Goal: Register for event/course

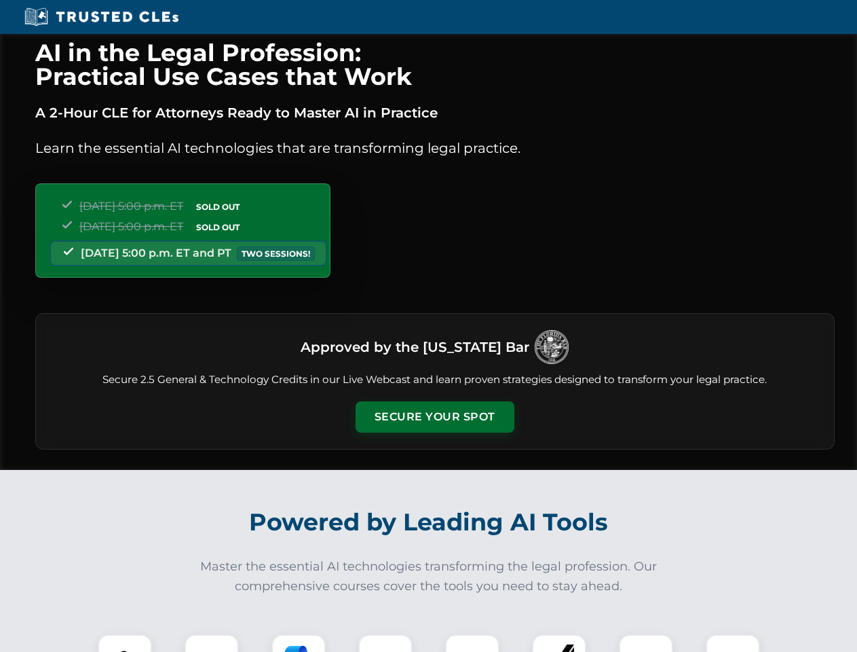
click at [434, 417] on button "Secure Your Spot" at bounding box center [435, 416] width 159 height 31
click at [125, 643] on img at bounding box center [124, 660] width 39 height 39
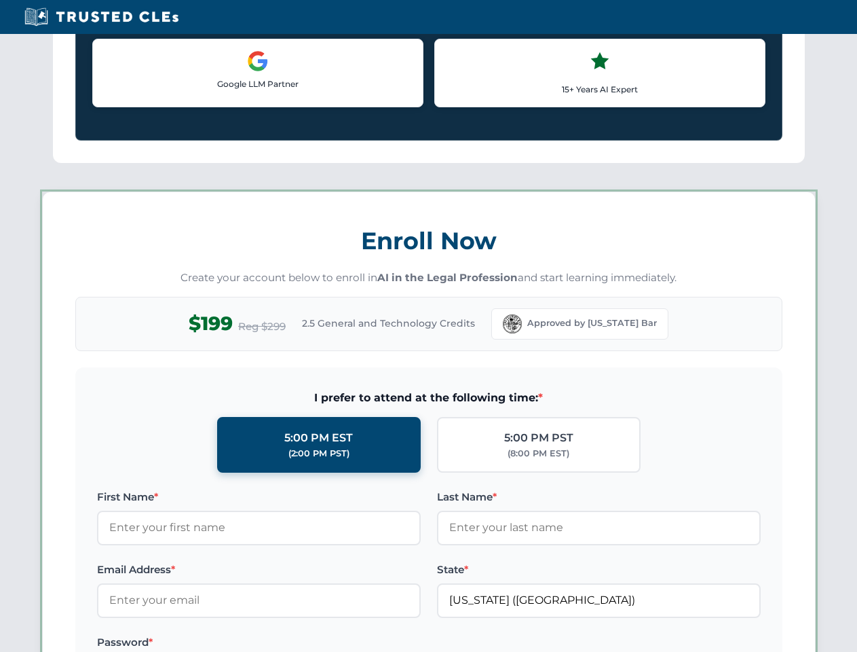
click at [299, 643] on label "Password *" at bounding box center [259, 642] width 324 height 16
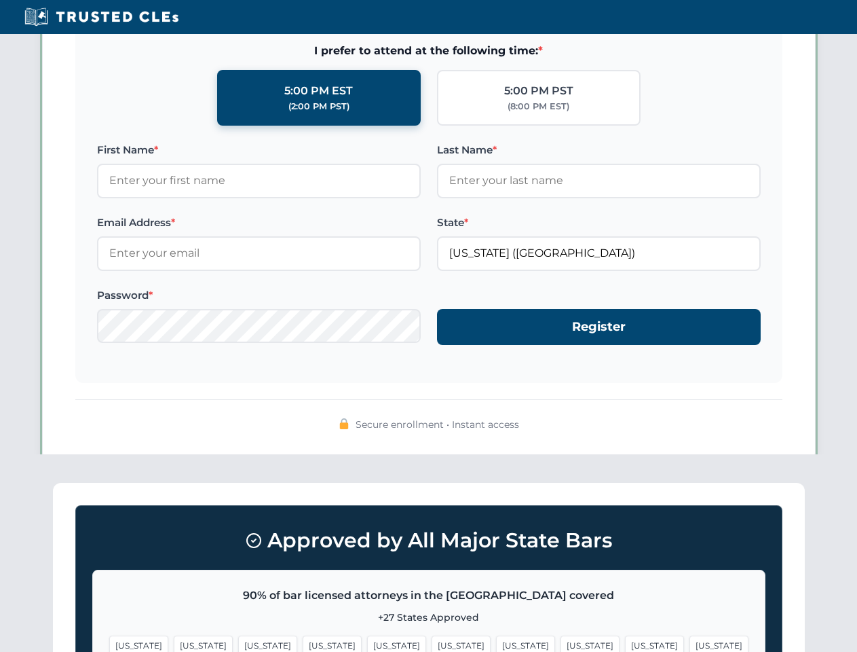
click at [625, 643] on span "[US_STATE]" at bounding box center [654, 645] width 59 height 20
